Goal: Browse casually: Explore the website without a specific task or goal

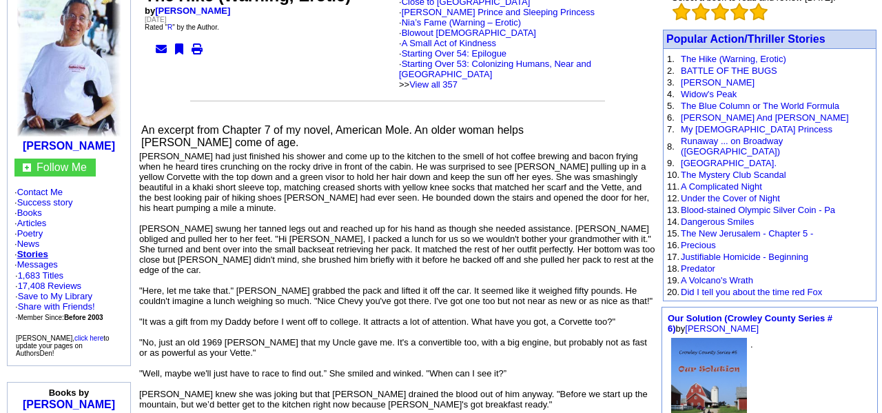
scroll to position [134, 0]
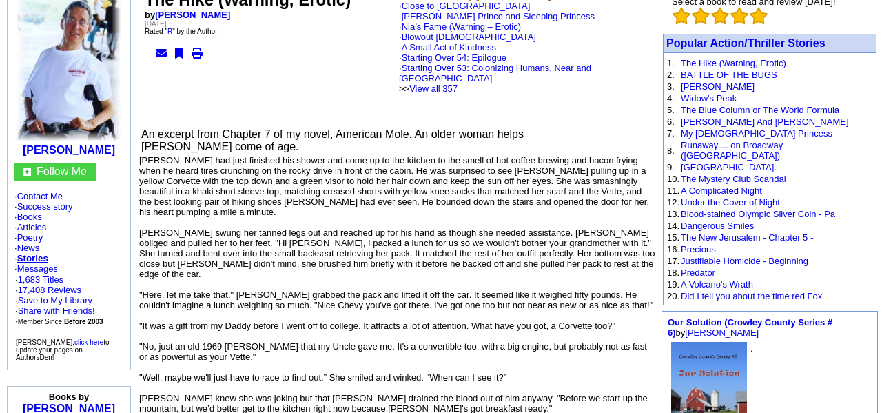
drag, startPoint x: 600, startPoint y: 412, endPoint x: 563, endPoint y: 320, distance: 98.7
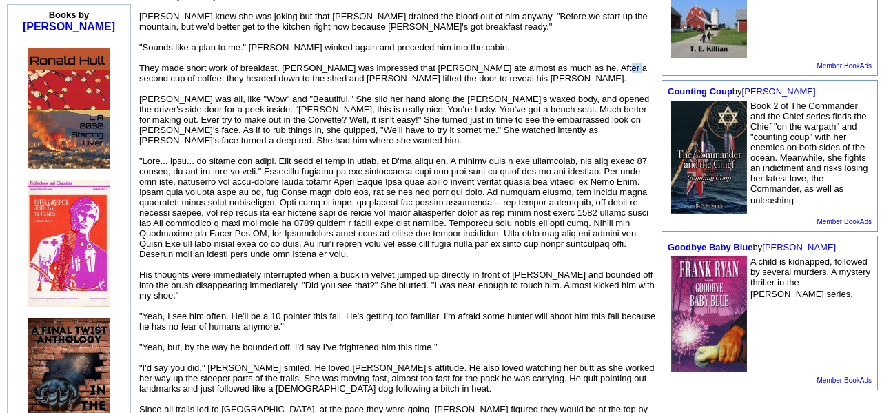
scroll to position [517, 0]
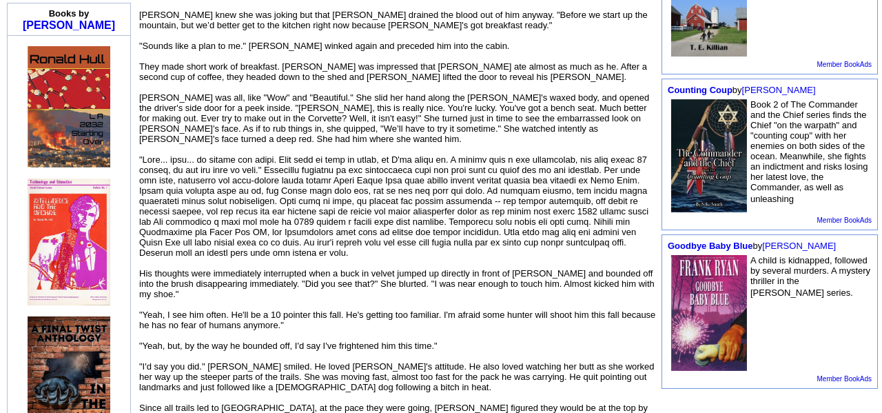
drag, startPoint x: 392, startPoint y: 329, endPoint x: 340, endPoint y: 329, distance: 51.7
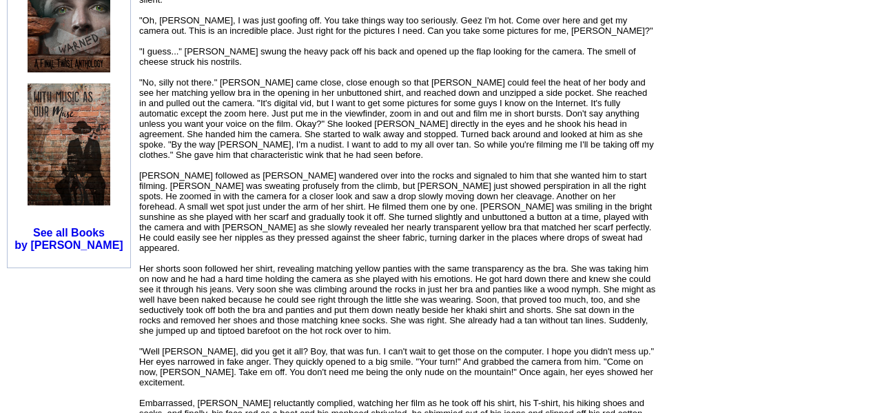
scroll to position [1030, 0]
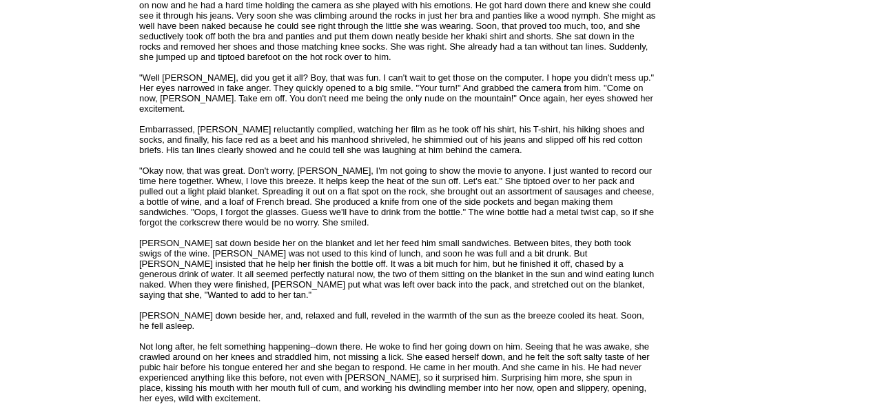
scroll to position [1304, 0]
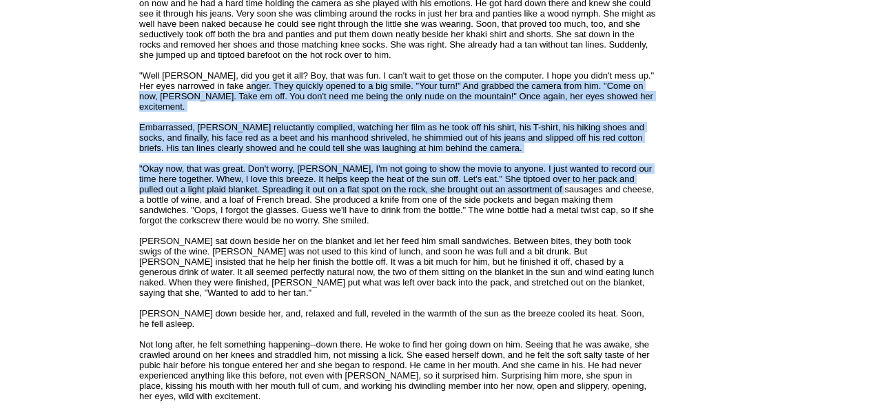
drag, startPoint x: 247, startPoint y: 37, endPoint x: 589, endPoint y: 126, distance: 353.2
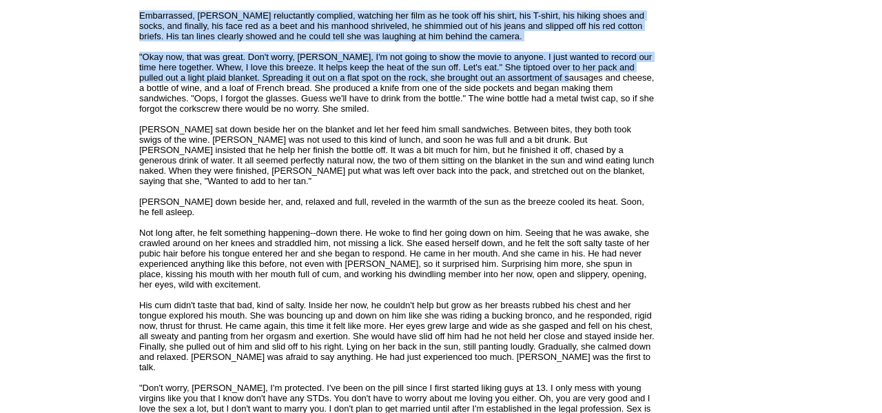
scroll to position [1429, 0]
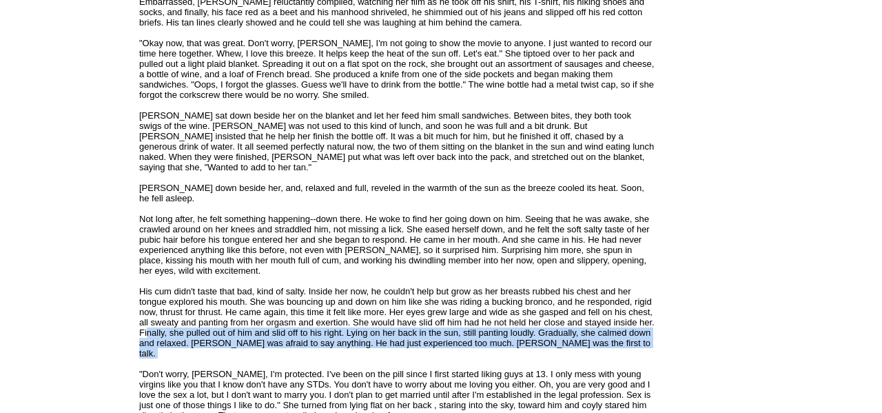
click at [149, 289] on div "An excerpt from Chapter 7 of my novel, American Mole. An older woman helps Jaso…" at bounding box center [397, 393] width 517 height 3156
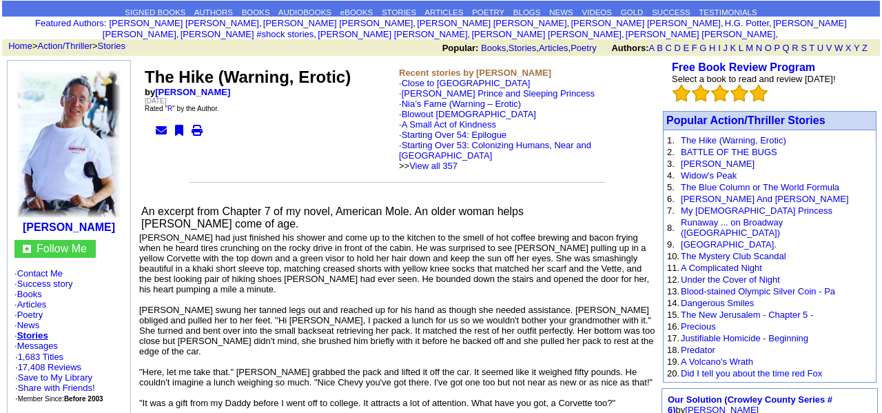
scroll to position [70, 0]
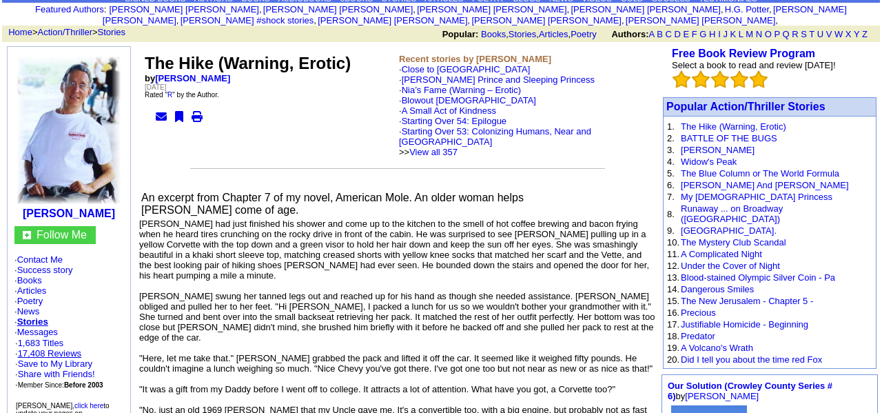
click at [51, 348] on link "17,408 Reviews" at bounding box center [50, 353] width 64 height 10
click at [57, 328] on link "Messages" at bounding box center [37, 332] width 41 height 10
